Goal: Task Accomplishment & Management: Manage account settings

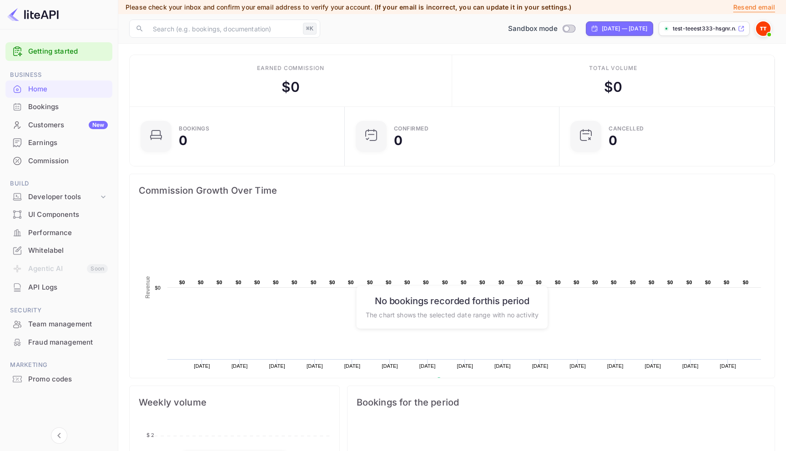
click at [47, 103] on div "Bookings" at bounding box center [68, 107] width 80 height 10
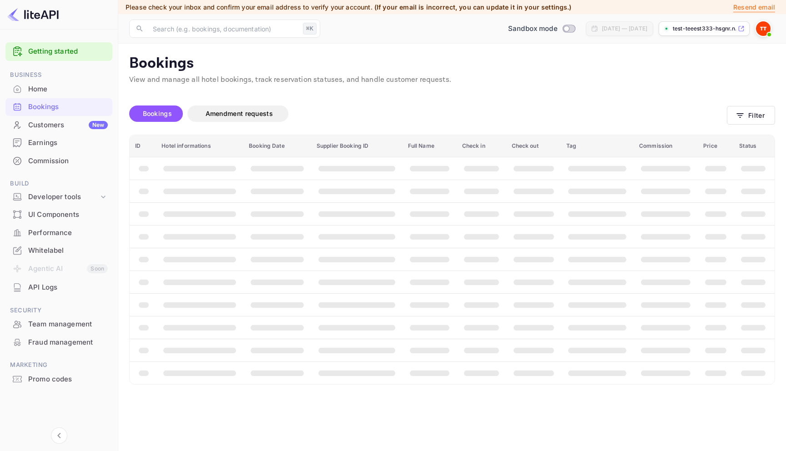
click at [48, 92] on div "Home" at bounding box center [68, 89] width 80 height 10
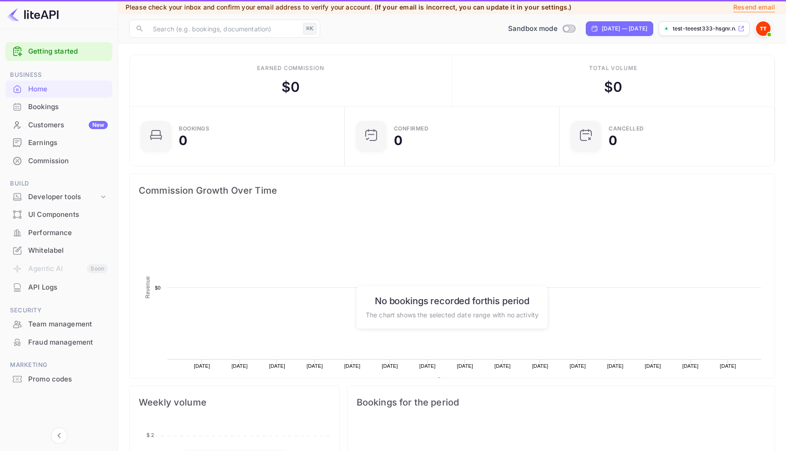
scroll to position [148, 210]
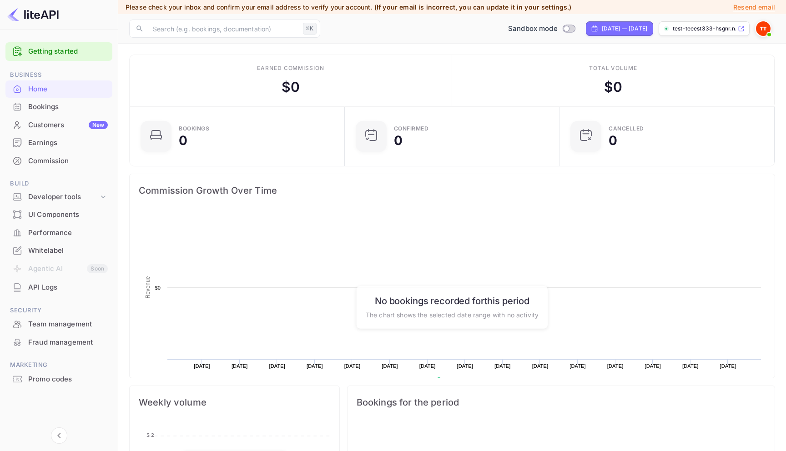
click at [51, 111] on div "Bookings" at bounding box center [68, 107] width 80 height 10
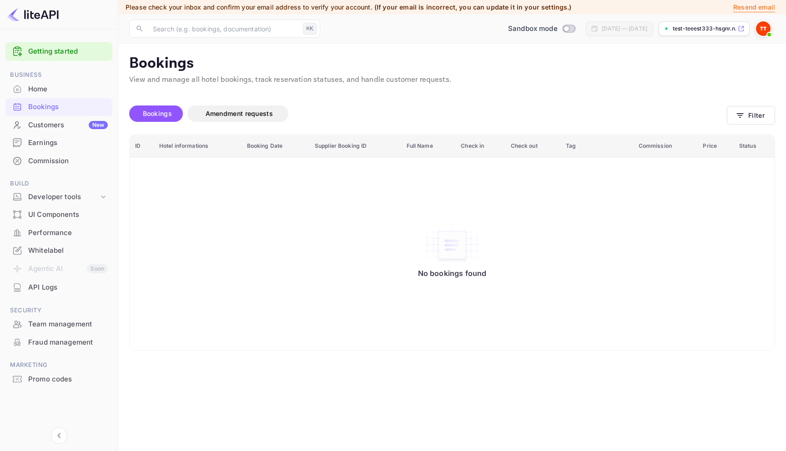
click at [95, 95] on div "Home" at bounding box center [58, 90] width 107 height 18
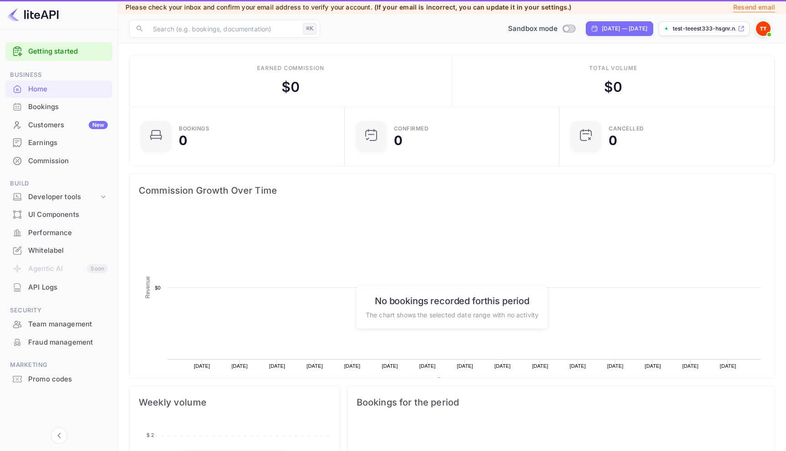
scroll to position [148, 210]
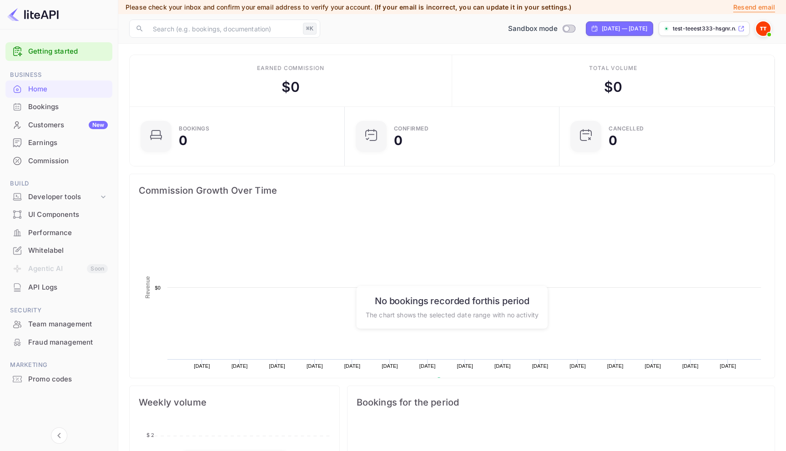
click at [92, 105] on div "Bookings" at bounding box center [68, 107] width 80 height 10
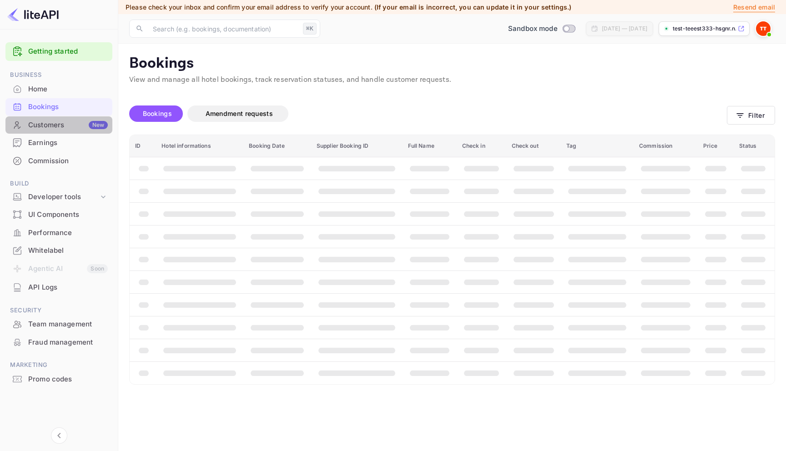
click at [85, 125] on div "Customers New" at bounding box center [68, 125] width 80 height 10
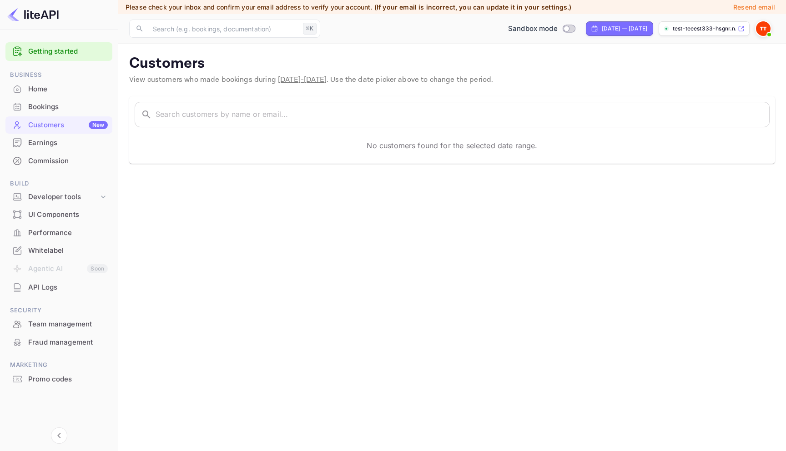
click at [86, 103] on div "Bookings" at bounding box center [68, 107] width 80 height 10
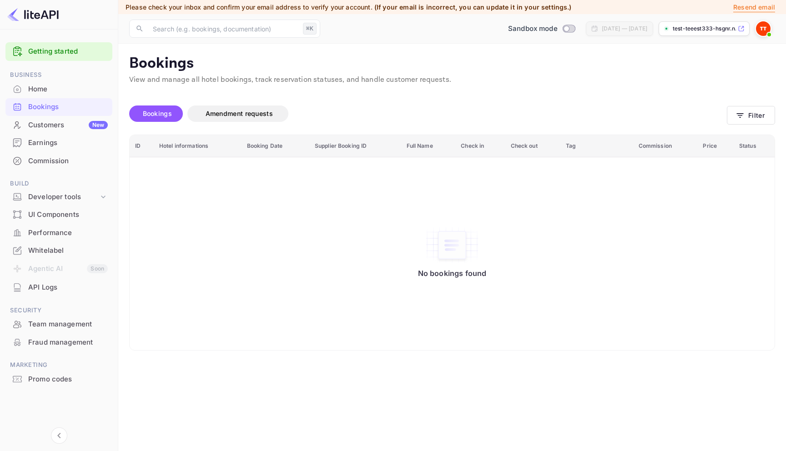
click at [760, 27] on img at bounding box center [763, 28] width 15 height 15
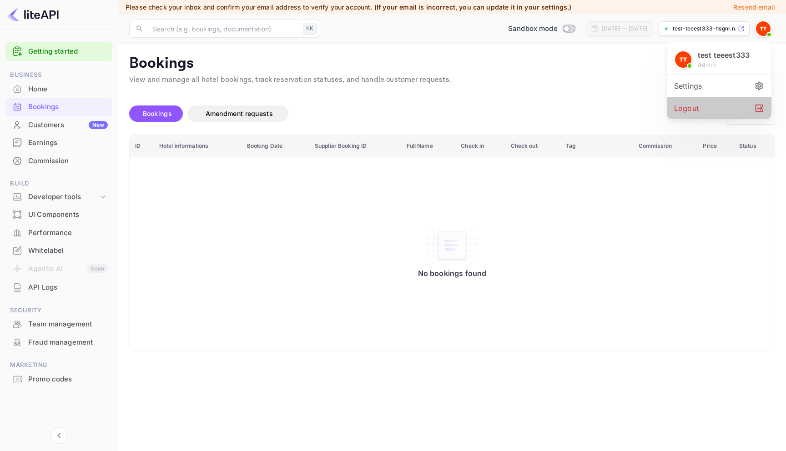
click at [698, 99] on div "Logout" at bounding box center [719, 108] width 105 height 22
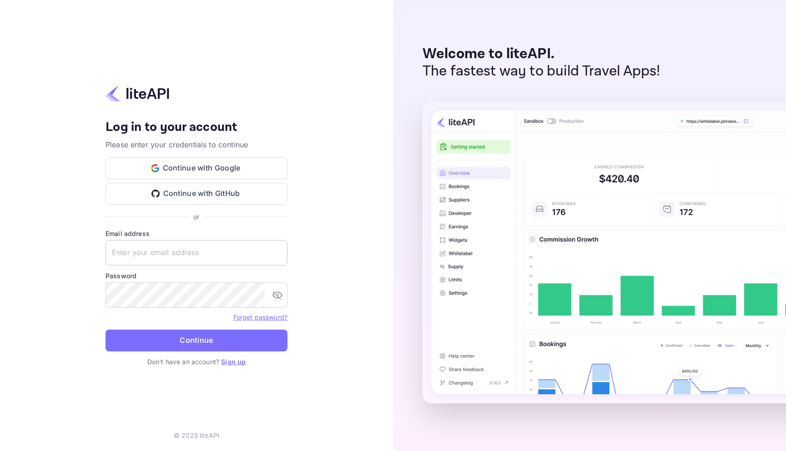
click at [203, 246] on input "text" at bounding box center [197, 252] width 182 height 25
click at [216, 166] on button "Continue with Google" at bounding box center [197, 168] width 182 height 22
click at [205, 249] on input "text" at bounding box center [197, 252] width 182 height 25
click at [261, 166] on button "Continue with Google" at bounding box center [197, 168] width 182 height 22
click at [207, 162] on button "Continue with Google" at bounding box center [197, 168] width 182 height 22
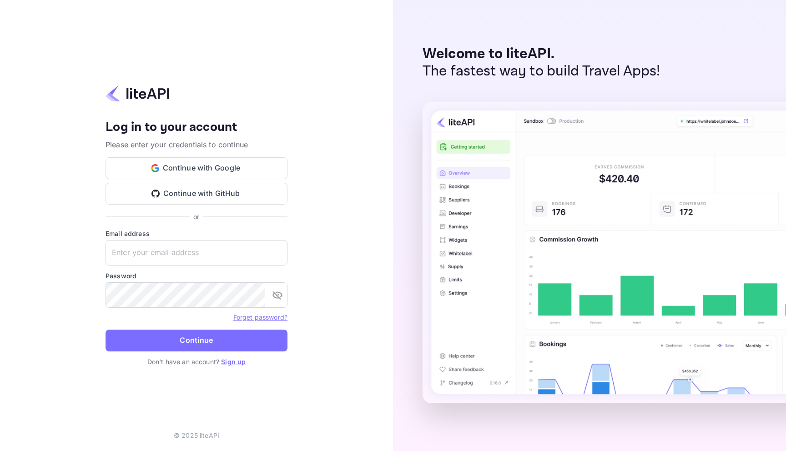
click at [283, 101] on div at bounding box center [197, 95] width 182 height 20
click at [189, 257] on input "text" at bounding box center [197, 252] width 182 height 25
type input "[EMAIL_ADDRESS][DOMAIN_NAME]"
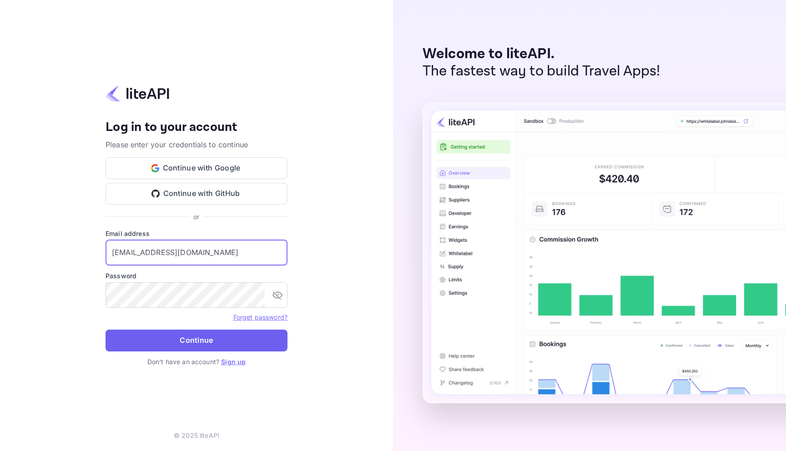
click at [235, 338] on button "Continue" at bounding box center [197, 341] width 182 height 22
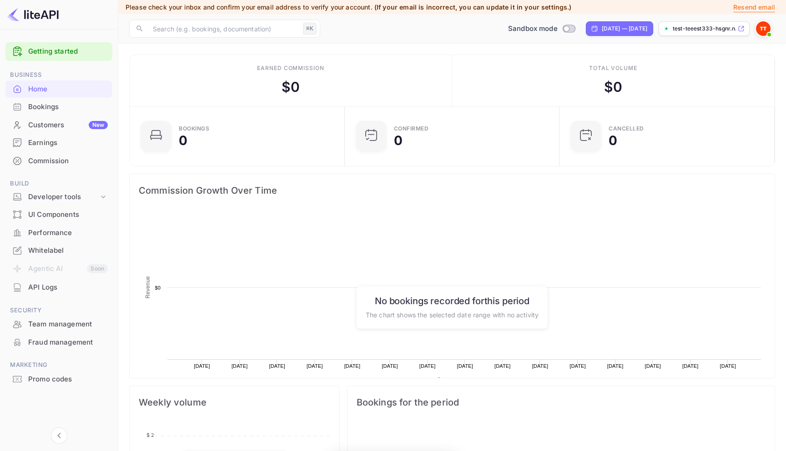
scroll to position [148, 210]
click at [81, 108] on div "Bookings" at bounding box center [68, 107] width 80 height 10
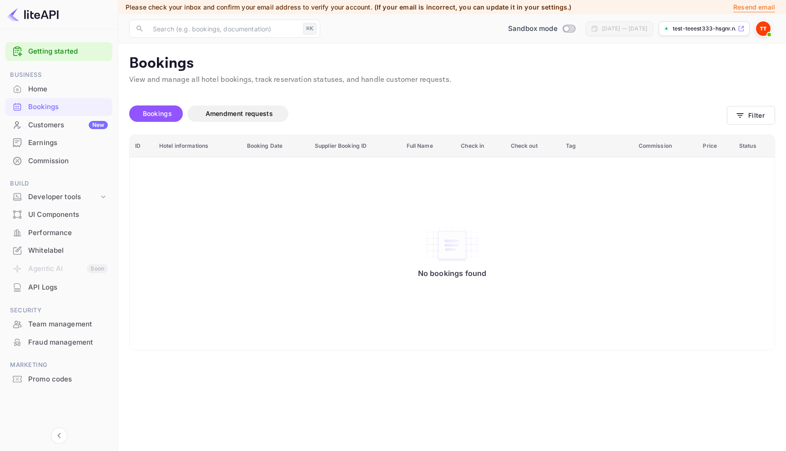
click at [64, 93] on div "Home" at bounding box center [68, 89] width 80 height 10
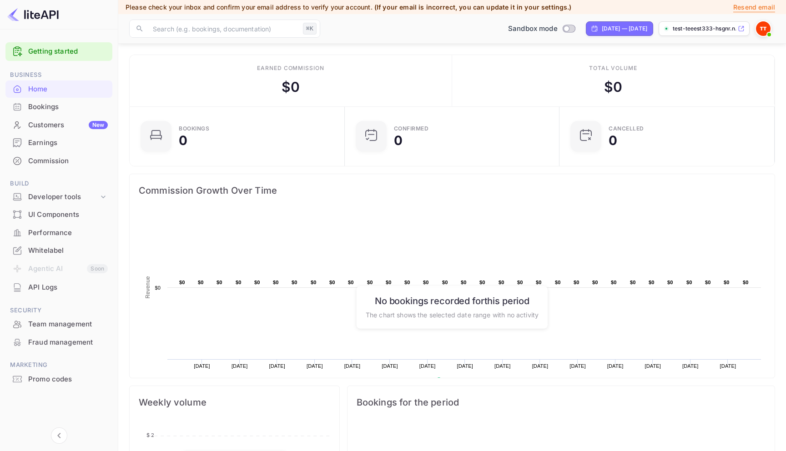
scroll to position [258, 0]
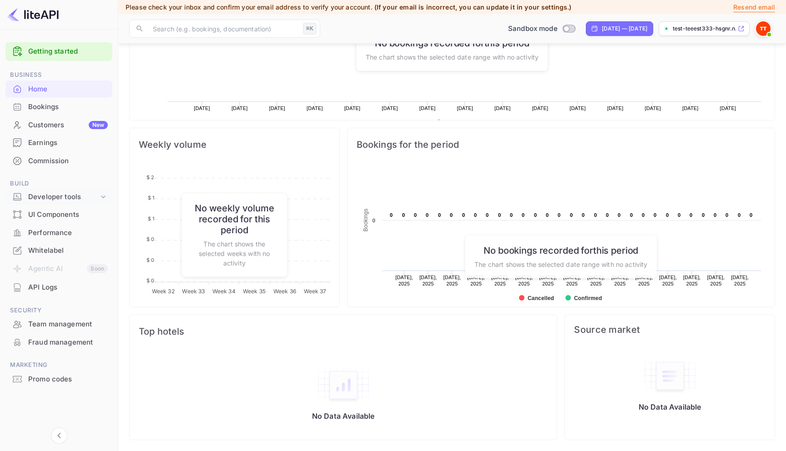
click at [109, 197] on div "Developer tools" at bounding box center [58, 197] width 107 height 16
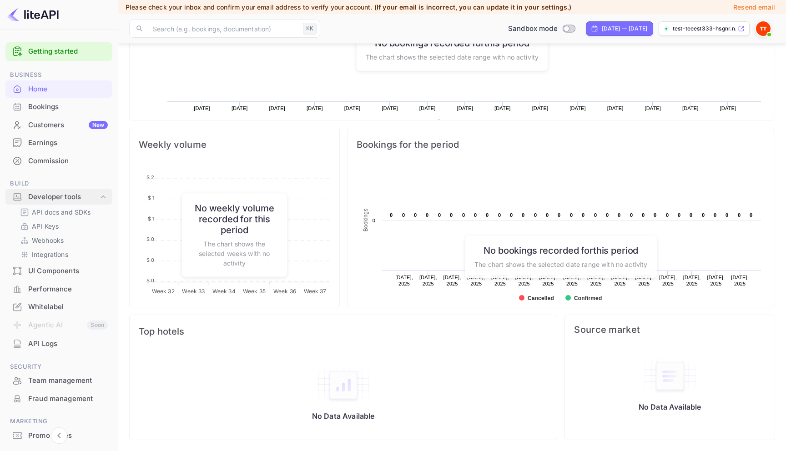
click at [109, 197] on div "Developer tools" at bounding box center [58, 197] width 107 height 16
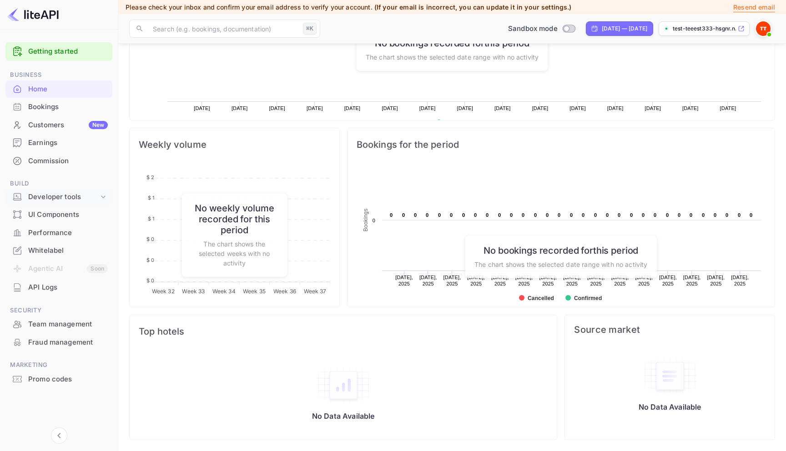
click at [108, 193] on div "Developer tools" at bounding box center [58, 197] width 107 height 16
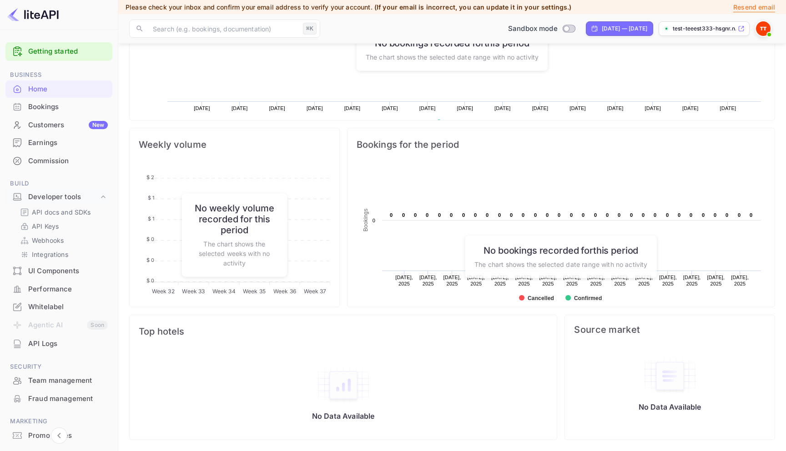
click at [94, 112] on div "Bookings" at bounding box center [68, 107] width 80 height 10
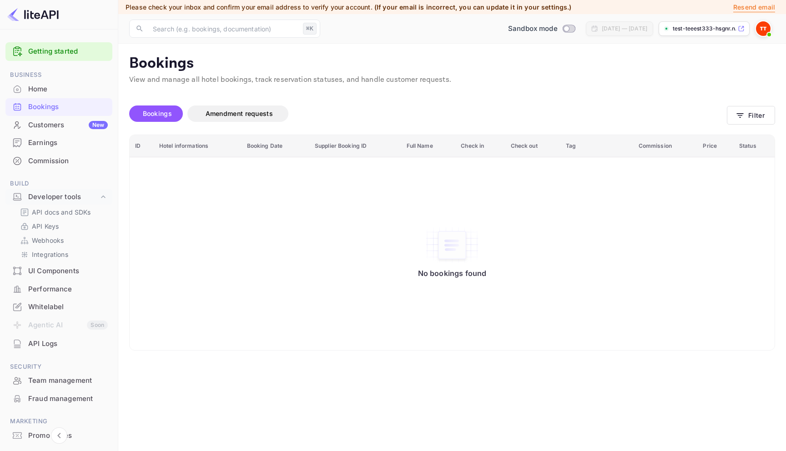
click at [760, 33] on img at bounding box center [763, 28] width 15 height 15
click at [713, 101] on div "Logout" at bounding box center [719, 108] width 105 height 22
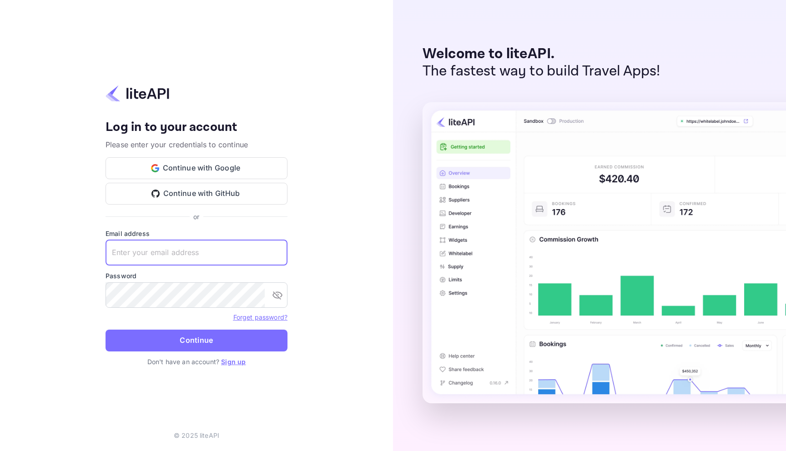
click at [148, 264] on input "text" at bounding box center [197, 252] width 182 height 25
type input "[EMAIL_ADDRESS][DOMAIN_NAME]"
